Goal: Task Accomplishment & Management: Use online tool/utility

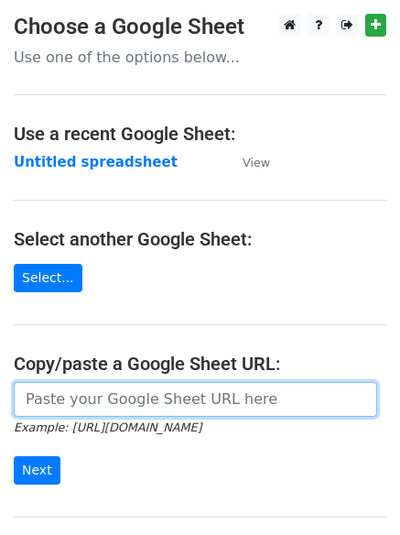
click at [120, 398] on input "url" at bounding box center [195, 399] width 363 height 35
type input "[URL][DOMAIN_NAME]"
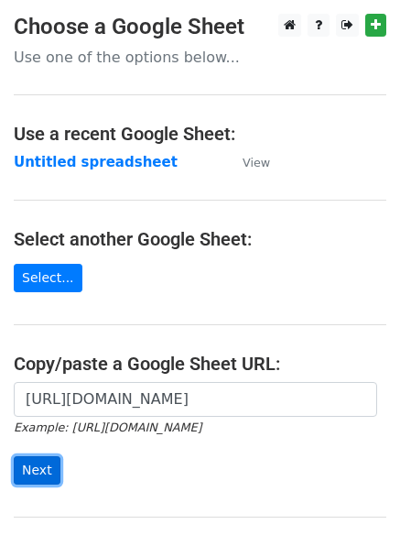
click at [35, 468] on input "Next" at bounding box center [37, 470] width 47 height 28
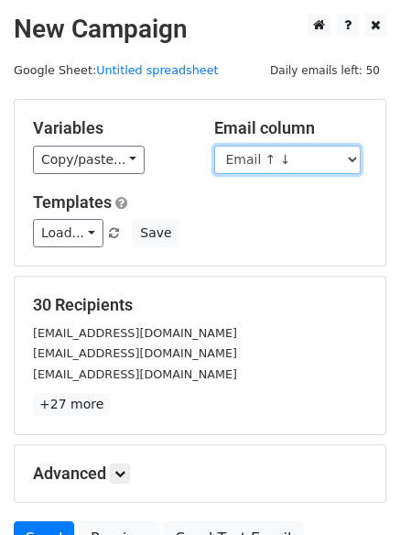
click at [357, 156] on select "Email ↑ ↓ Email ↑ ↓ Email ↑ ↓ Last Sent ↑ ↓" at bounding box center [287, 160] width 146 height 28
select select "Email ↑ ↓"
click at [214, 146] on select "Email ↑ ↓ Email ↑ ↓ Email ↑ ↓ Last Sent ↑ ↓" at bounding box center [287, 160] width 146 height 28
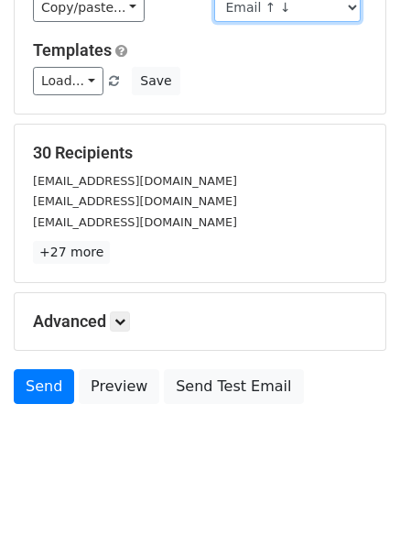
scroll to position [177, 0]
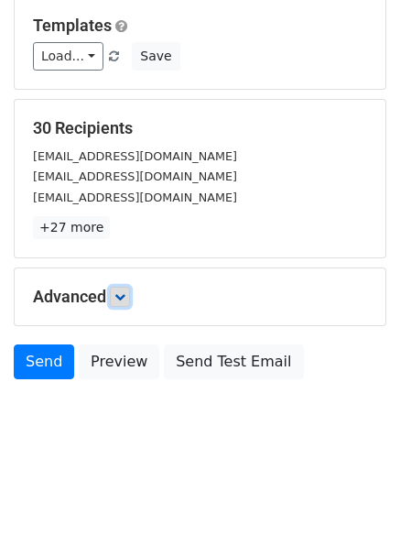
click at [122, 299] on icon at bounding box center [119, 296] width 11 height 11
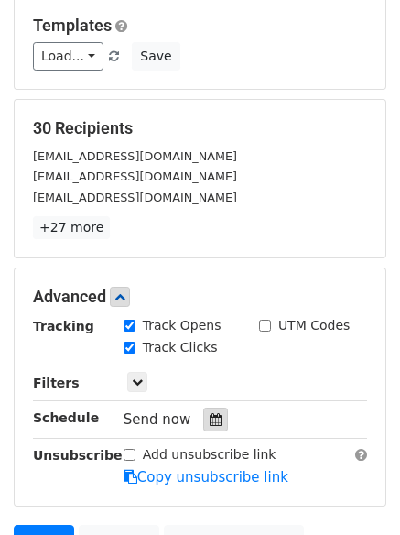
click at [210, 418] on icon at bounding box center [216, 419] width 12 height 13
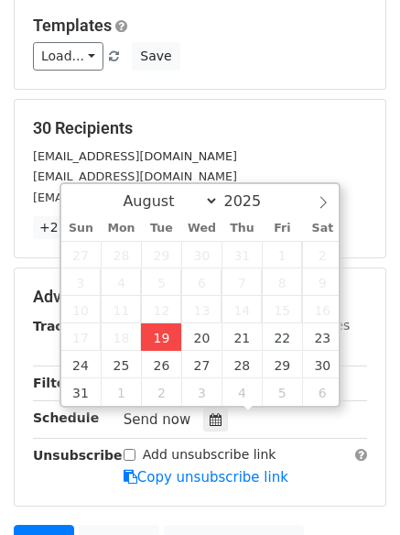
type input "2025-08-19 14:39"
type input "02"
type input "39"
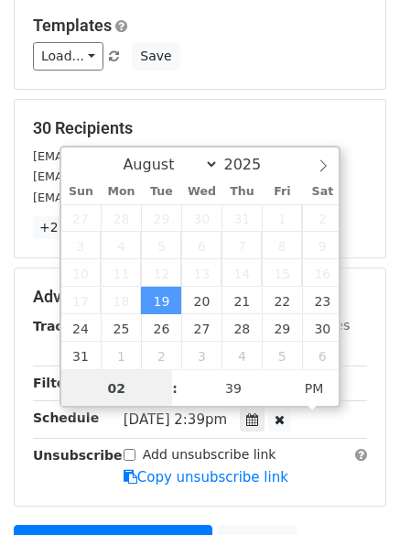
scroll to position [1, 0]
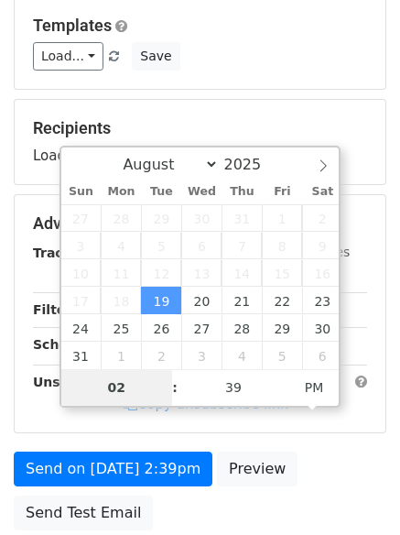
type input "5"
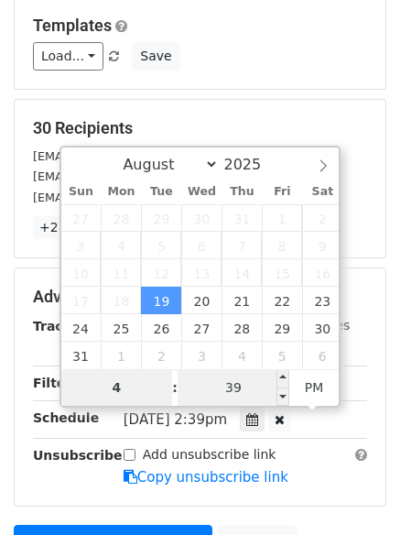
type input "4"
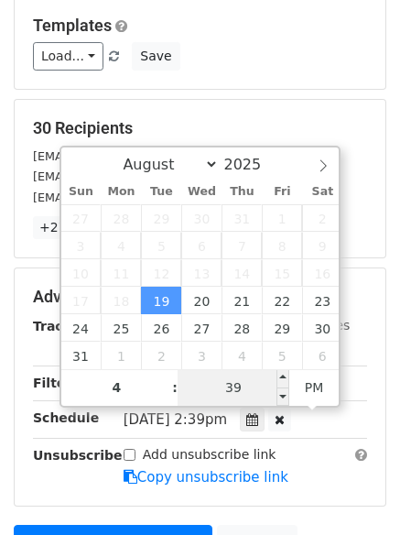
type input "2025-08-19 16:39"
type input "04"
click at [236, 386] on input "39" at bounding box center [234, 387] width 112 height 37
type input "0"
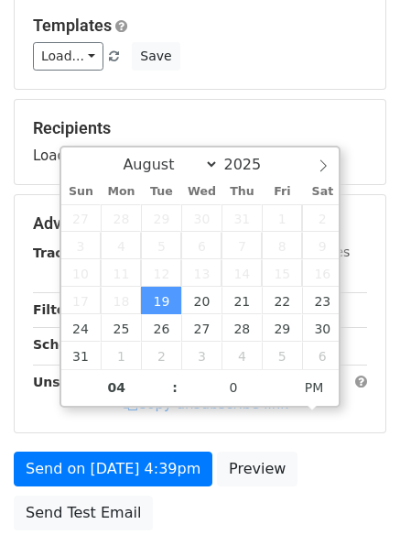
type input "2025-08-19 16:00"
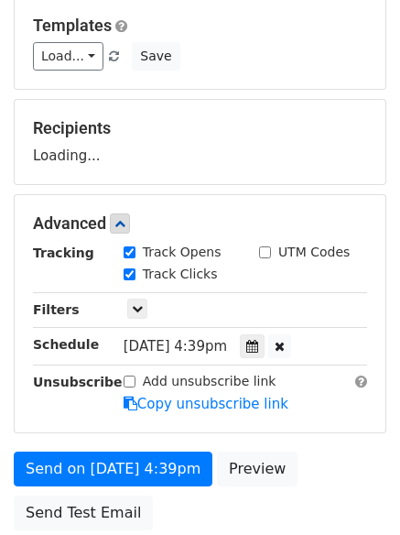
scroll to position [327, 0]
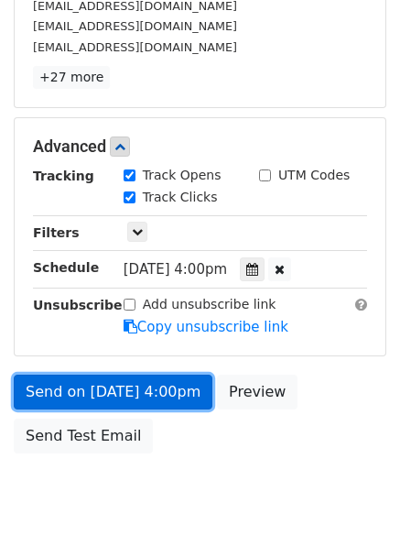
click at [98, 384] on link "Send on Aug 19 at 4:00pm" at bounding box center [113, 391] width 199 height 35
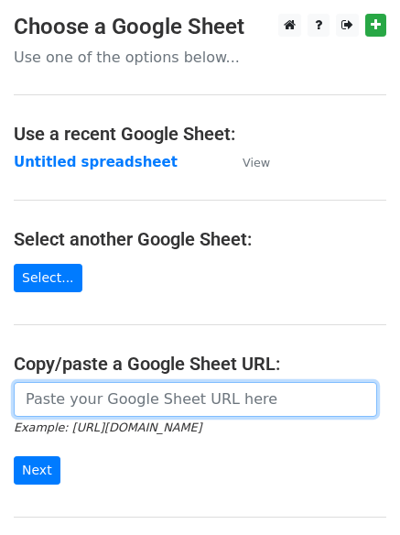
click at [87, 401] on input "url" at bounding box center [195, 399] width 363 height 35
type input "https://docs.google.com/spreadsheets/d/1sWtCBtCSt89BrHZ1NixogMQjzrvqdKvtzFpElgy…"
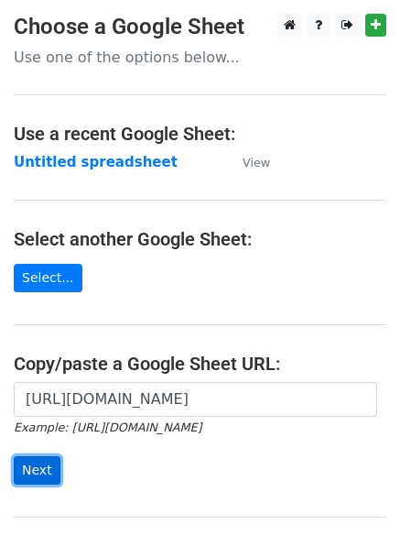
click at [38, 466] on input "Next" at bounding box center [37, 470] width 47 height 28
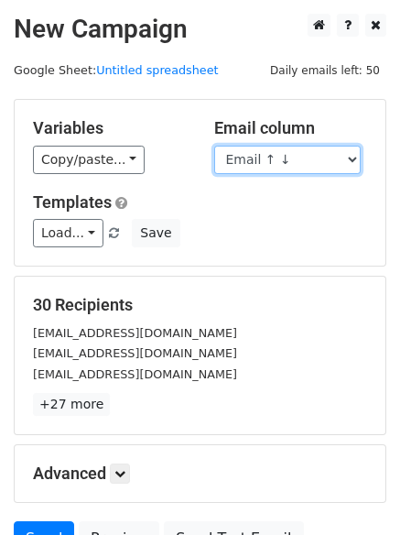
drag, startPoint x: 358, startPoint y: 157, endPoint x: 351, endPoint y: 166, distance: 11.7
click at [358, 157] on select "Email ↑ ↓ Email ↑ ↓ Email ↑ ↓ Last Sent ↑ ↓" at bounding box center [287, 160] width 146 height 28
select select "Email ↑ ↓"
click at [214, 146] on select "Email ↑ ↓ Email ↑ ↓ Email ↑ ↓ Last Sent ↑ ↓" at bounding box center [287, 160] width 146 height 28
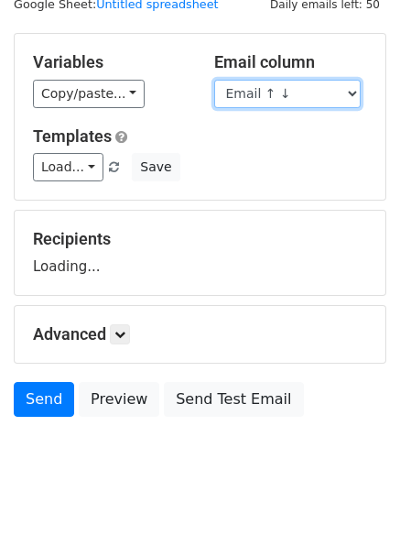
scroll to position [103, 0]
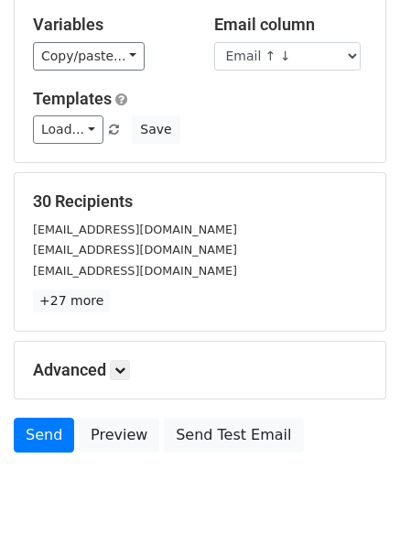
click at [126, 292] on p "+27 more" at bounding box center [200, 300] width 334 height 23
click at [125, 368] on icon at bounding box center [119, 369] width 11 height 11
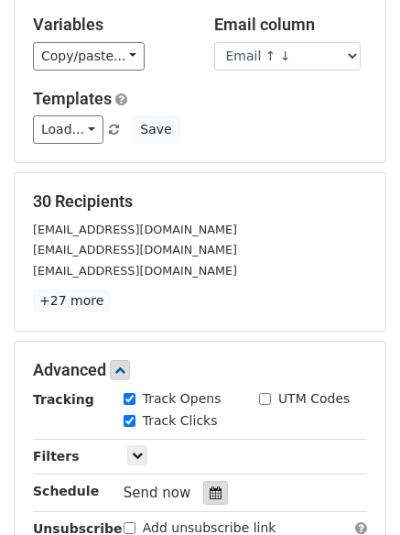
click at [210, 492] on icon at bounding box center [216, 492] width 12 height 13
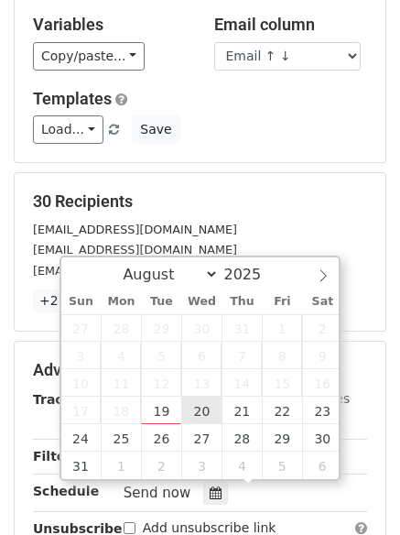
type input "2025-08-20 12:00"
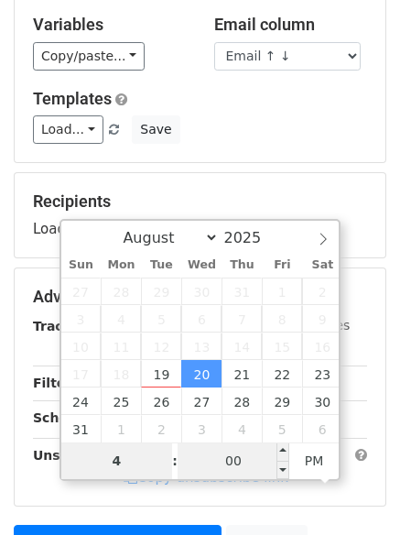
type input "4"
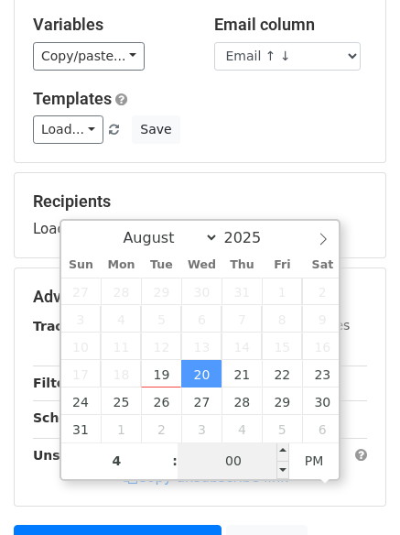
type input "2025-08-20 16:00"
type input "04"
click at [244, 456] on input "00" at bounding box center [234, 460] width 112 height 37
type input "20"
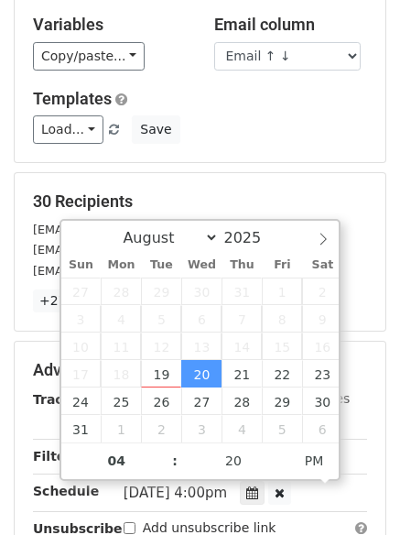
type input "2025-08-20 16:20"
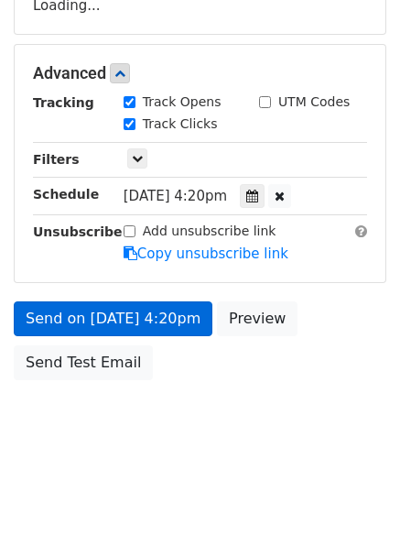
scroll to position [383, 0]
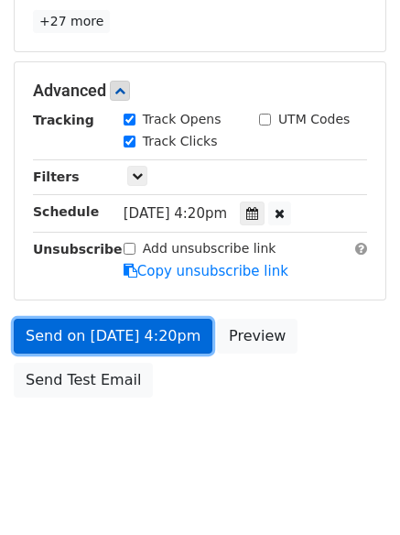
click at [100, 337] on link "Send on Aug 20 at 4:20pm" at bounding box center [113, 336] width 199 height 35
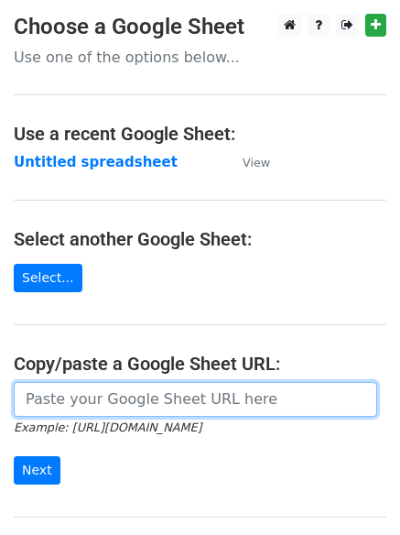
click at [105, 390] on input "url" at bounding box center [195, 399] width 363 height 35
type input "https://docs.google.com/spreadsheets/d/1sWtCBtCSt89BrHZ1NixogMQjzrvqdKvtzFpElgy…"
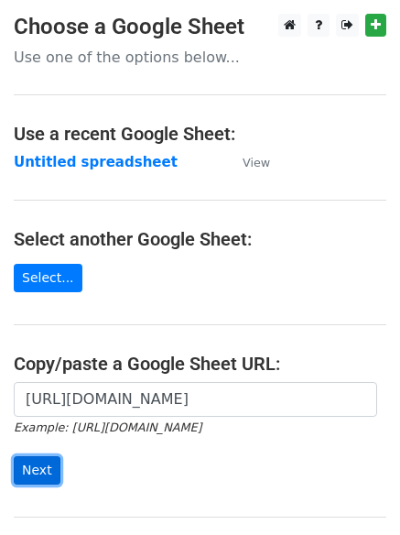
click at [32, 470] on input "Next" at bounding box center [37, 470] width 47 height 28
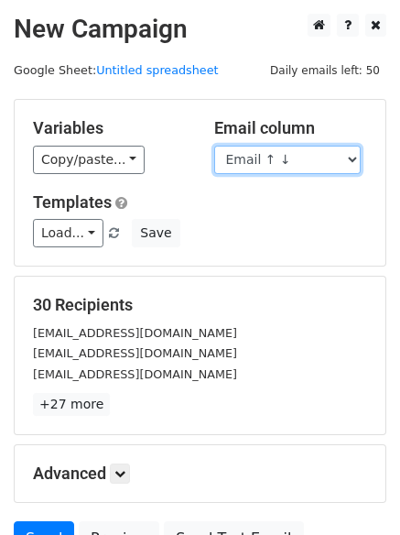
drag, startPoint x: 0, startPoint y: 0, endPoint x: 351, endPoint y: 163, distance: 387.4
click at [351, 163] on select "Email ↑ ↓ Email ↑ ↓ Email ↑ ↓ Last Sent ↑ ↓" at bounding box center [287, 160] width 146 height 28
click at [214, 146] on select "Email ↑ ↓ Email ↑ ↓ Email ↑ ↓ Last Sent ↑ ↓" at bounding box center [287, 160] width 146 height 28
click at [355, 160] on select "Email ↑ ↓ Email ↑ ↓ Email ↑ ↓ Last Sent ↑ ↓" at bounding box center [287, 160] width 146 height 28
click at [214, 146] on select "Email ↑ ↓ Email ↑ ↓ Email ↑ ↓ Last Sent ↑ ↓" at bounding box center [287, 160] width 146 height 28
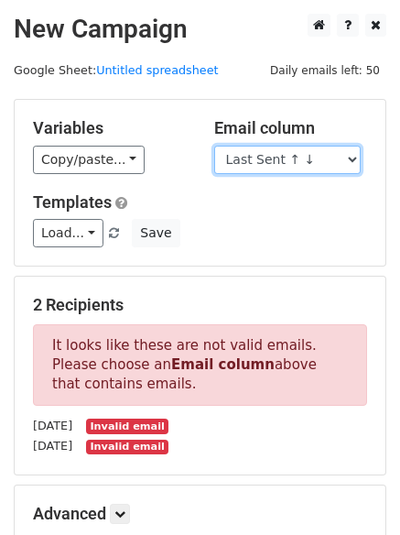
click at [350, 154] on select "Email ↑ ↓ Email ↑ ↓ Email ↑ ↓ Last Sent ↑ ↓" at bounding box center [287, 160] width 146 height 28
select select "Email ↑ ↓"
click at [214, 146] on select "Email ↑ ↓ Email ↑ ↓ Email ↑ ↓ Last Sent ↑ ↓" at bounding box center [287, 160] width 146 height 28
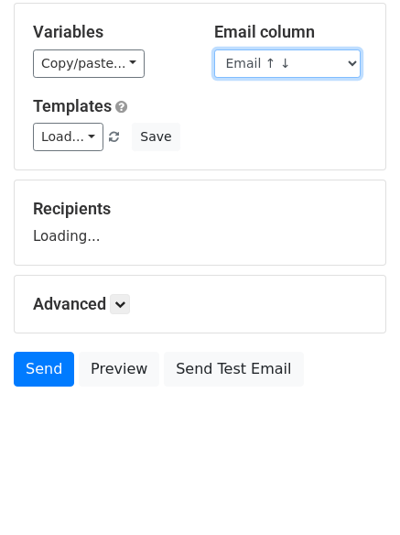
scroll to position [103, 0]
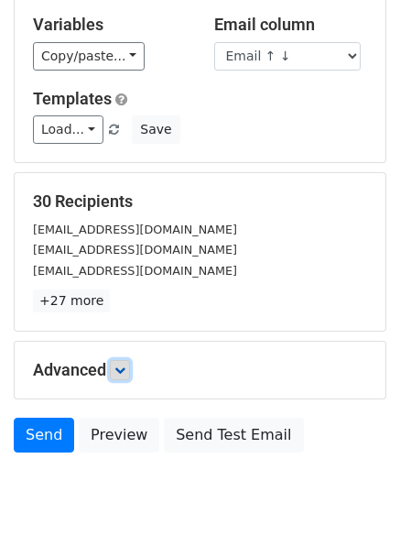
click at [125, 364] on icon at bounding box center [119, 369] width 11 height 11
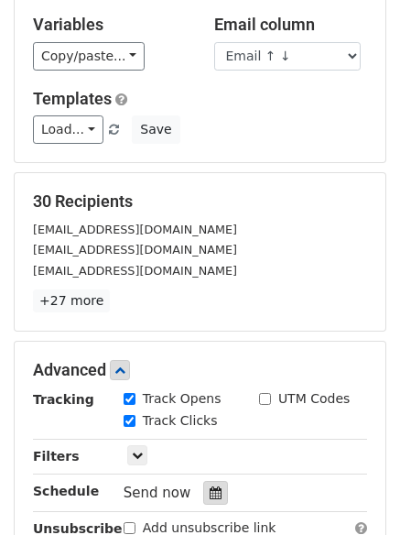
click at [203, 484] on div at bounding box center [215, 493] width 25 height 24
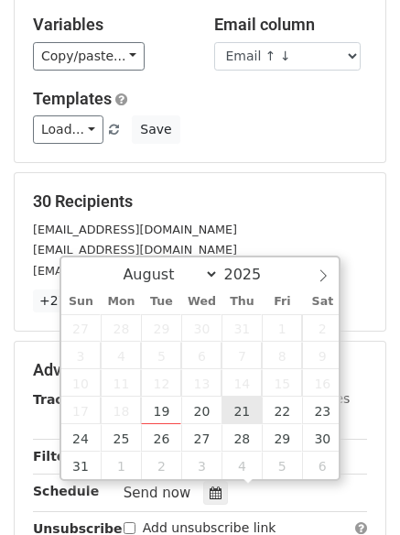
type input "[DATE] 12:00"
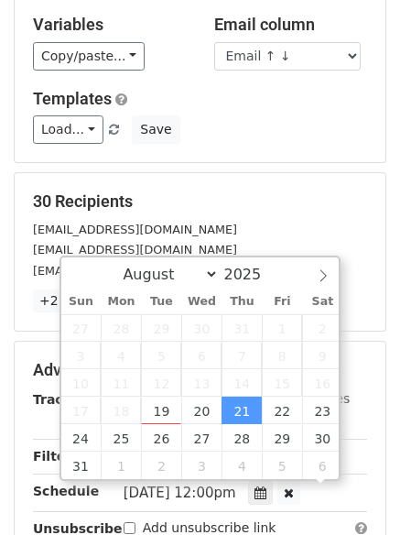
scroll to position [1, 0]
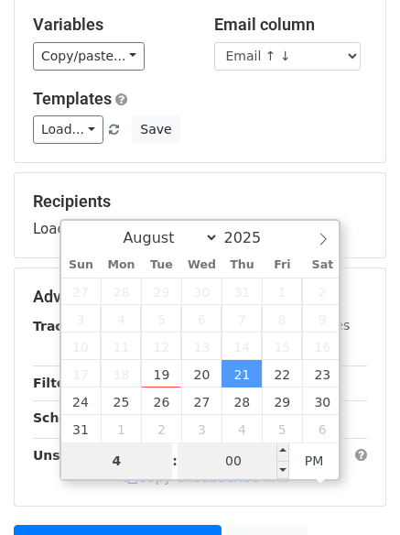
type input "4"
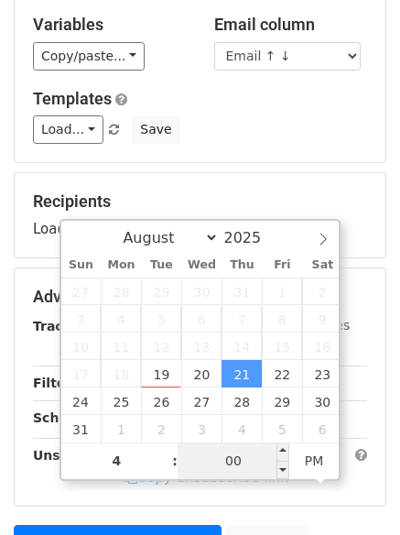
type input "[DATE] 16:00"
type input "04"
click at [244, 461] on input "00" at bounding box center [234, 460] width 112 height 37
type input "30"
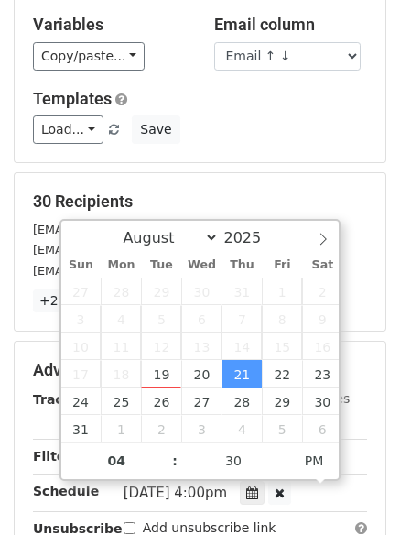
type input "[DATE] 16:30"
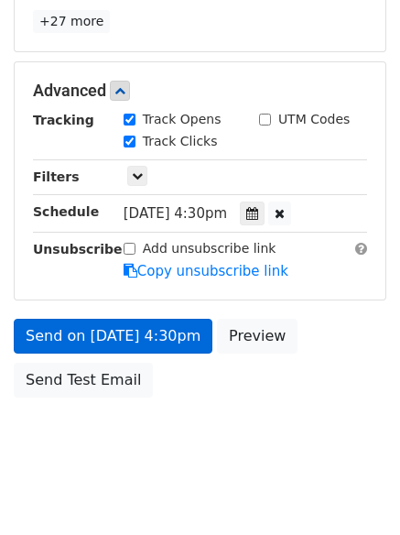
scroll to position [327, 0]
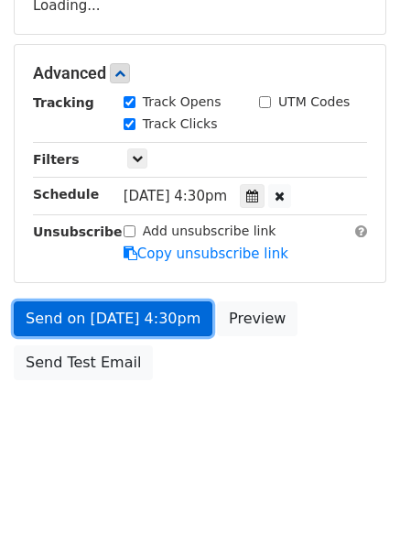
click at [77, 322] on link "Send on [DATE] 4:30pm" at bounding box center [113, 318] width 199 height 35
